Goal: Information Seeking & Learning: Learn about a topic

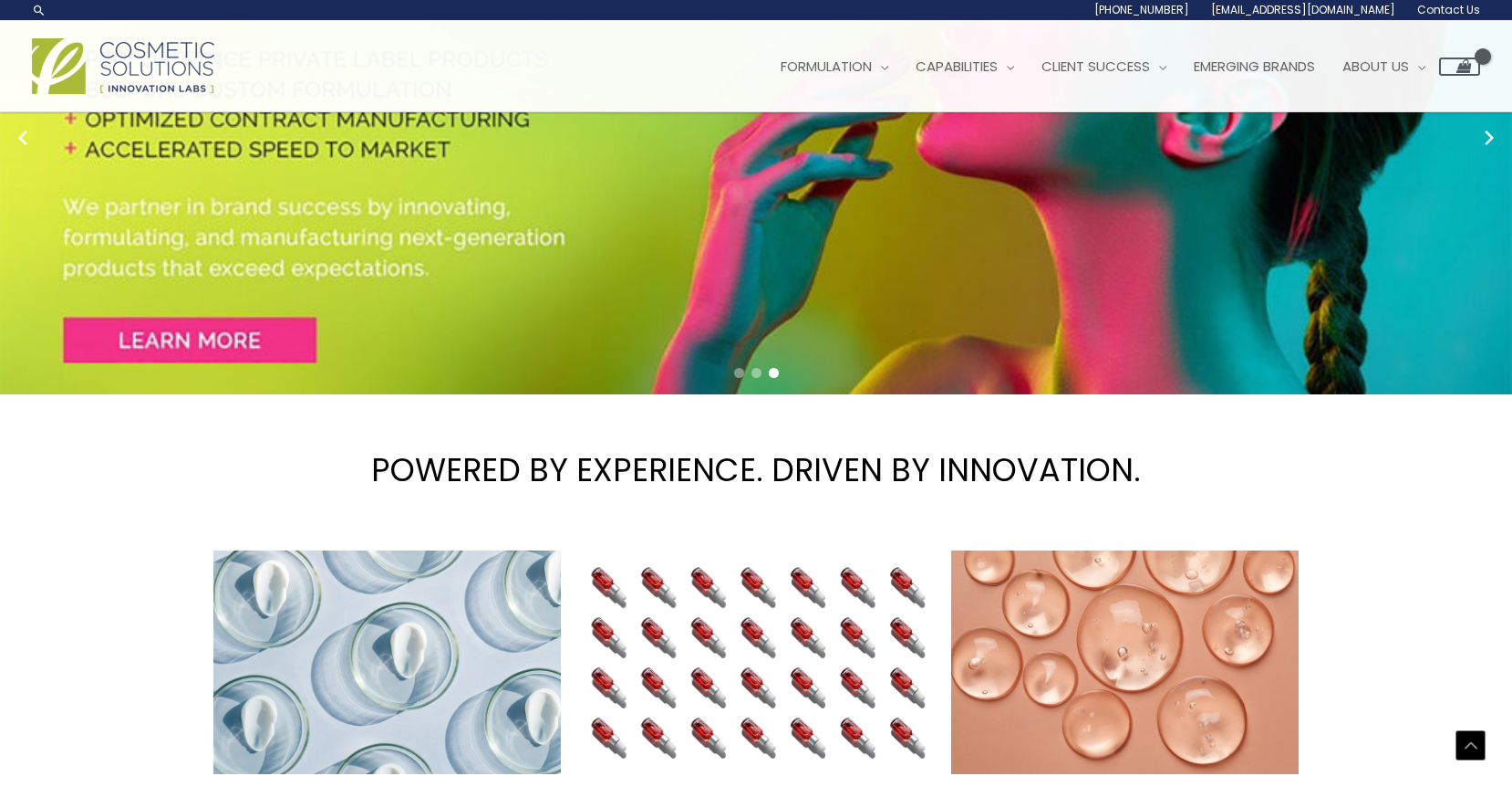
scroll to position [247, 0]
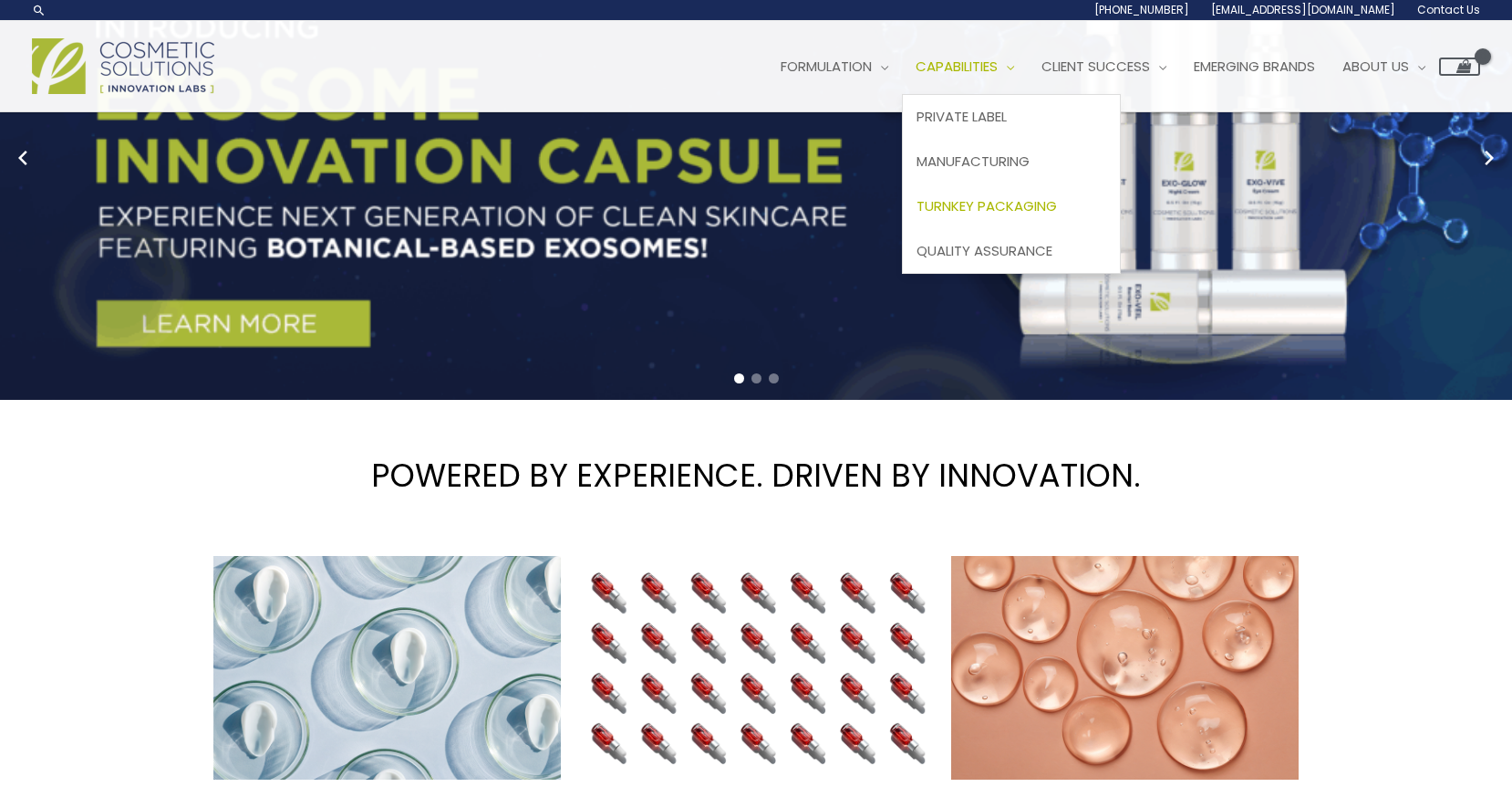
click at [1046, 208] on span "Turnkey Packaging" at bounding box center [986, 205] width 140 height 19
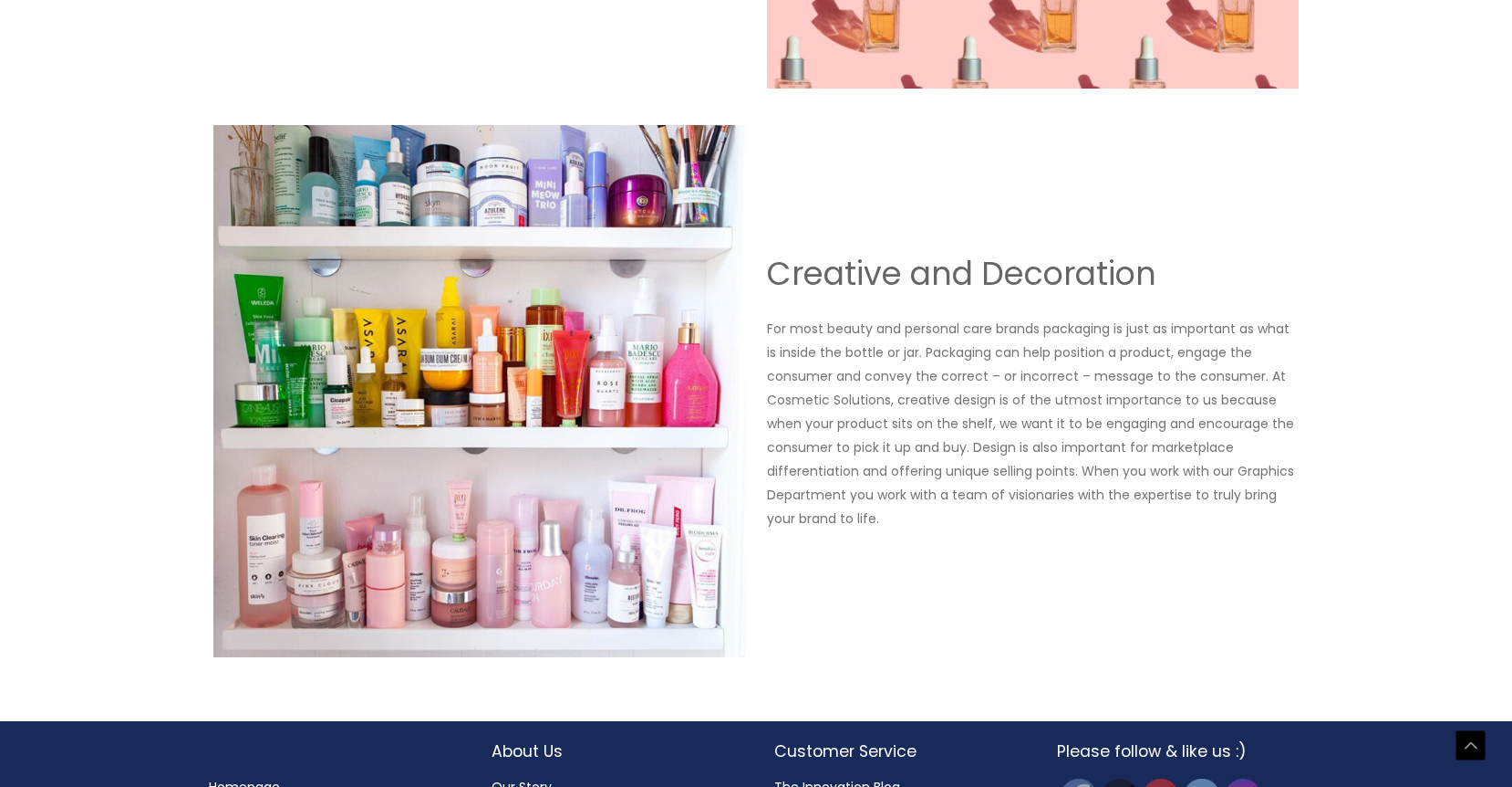
scroll to position [2050, 0]
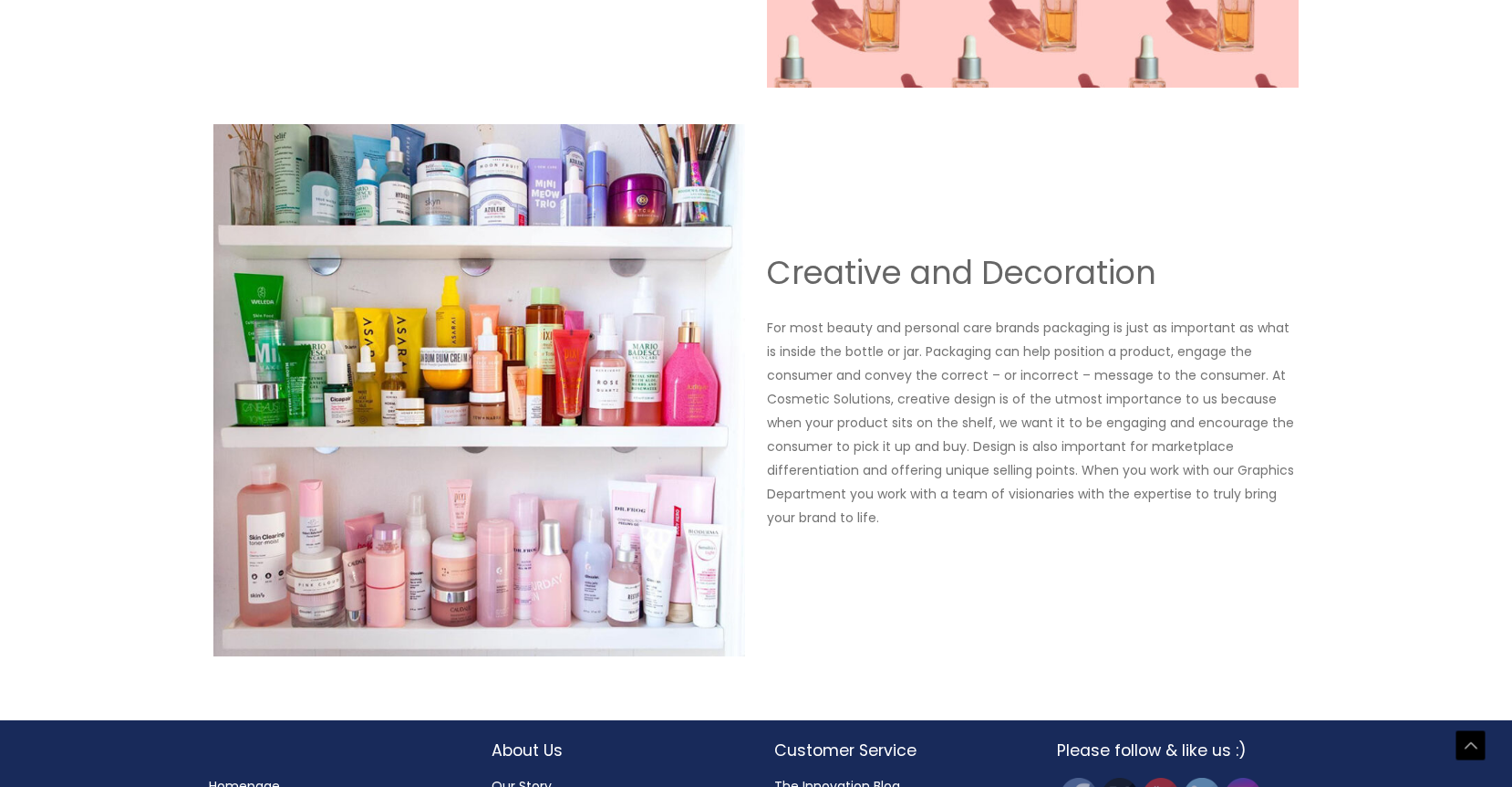
click at [734, 616] on img at bounding box center [479, 390] width 532 height 532
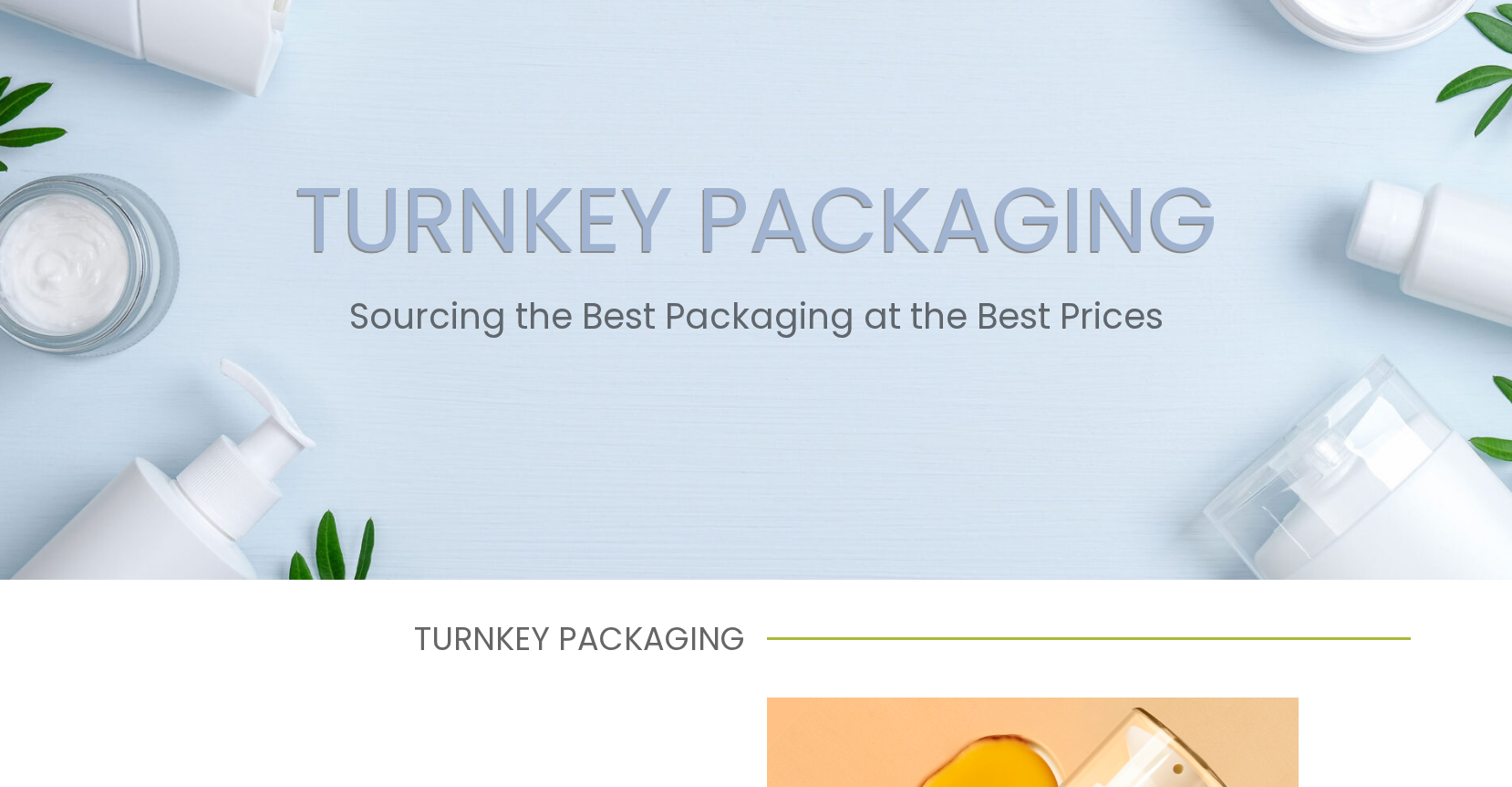
scroll to position [0, 0]
